Goal: Task Accomplishment & Management: Manage account settings

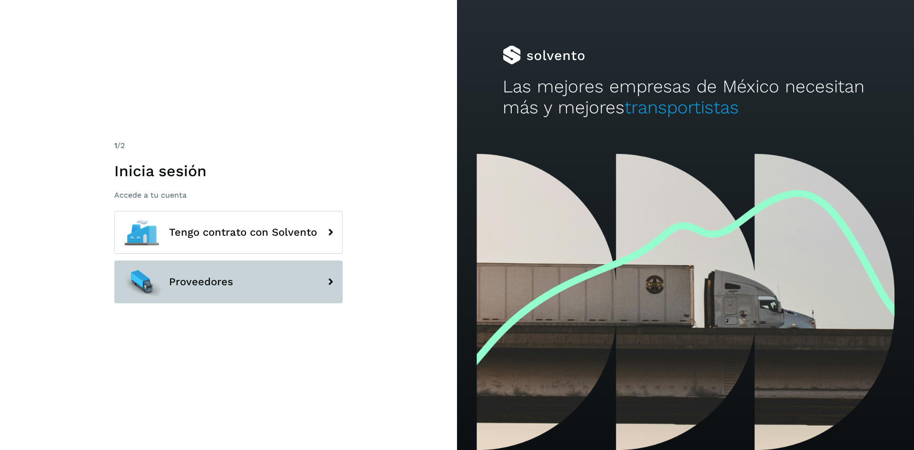
click at [211, 271] on button "Proveedores" at bounding box center [228, 281] width 228 height 43
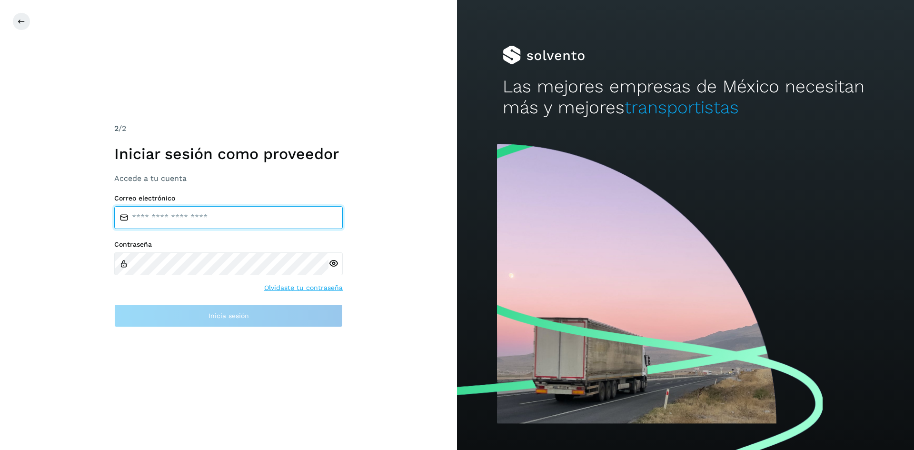
type input "**********"
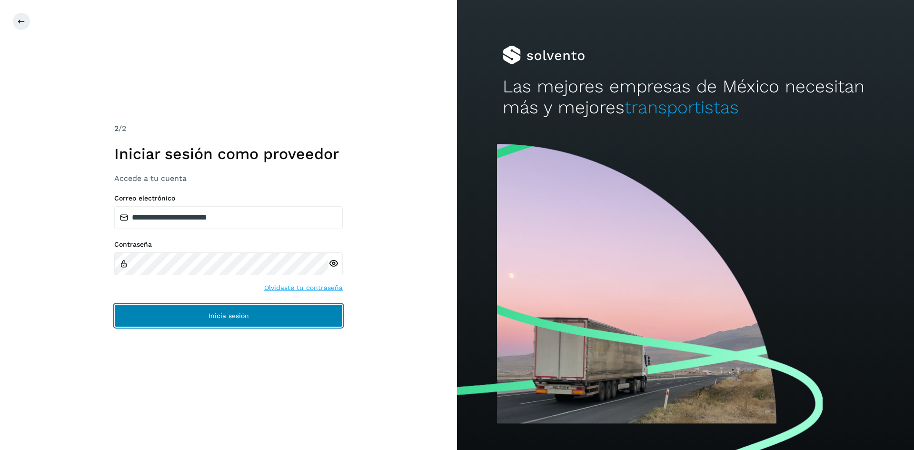
click at [195, 313] on button "Inicia sesión" at bounding box center [228, 315] width 228 height 23
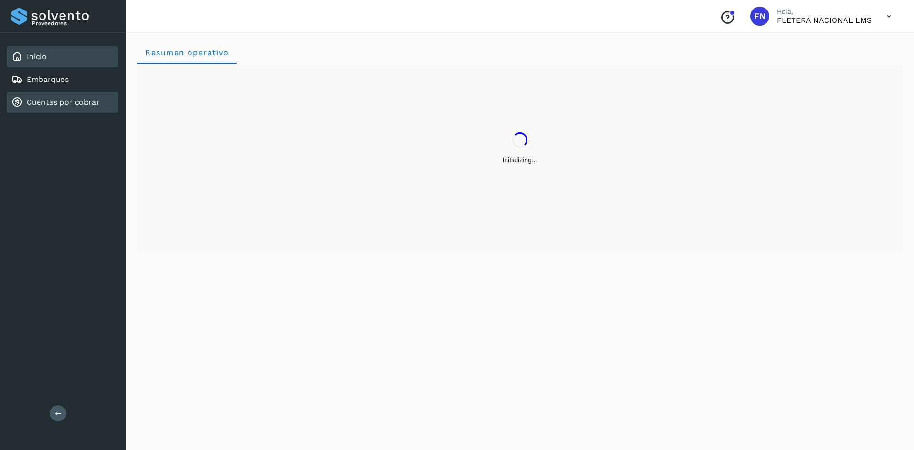
click at [62, 99] on link "Cuentas por cobrar" at bounding box center [63, 102] width 73 height 9
